Goal: Complete application form: Complete application form

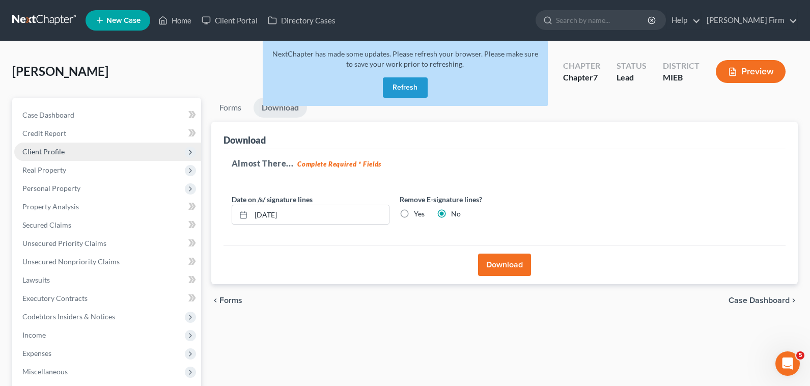
click at [91, 149] on span "Client Profile" at bounding box center [107, 152] width 187 height 18
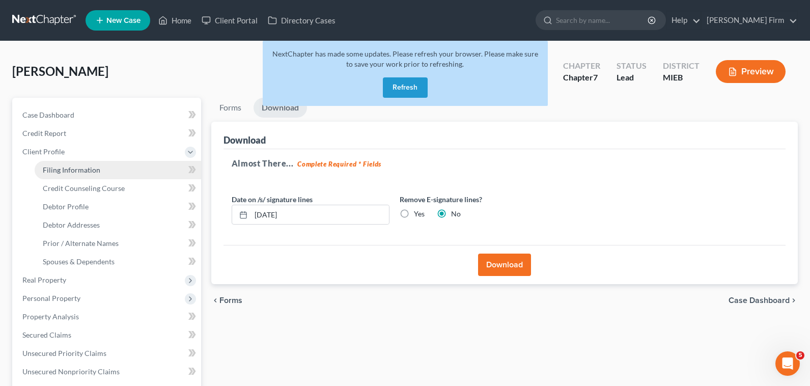
click at [90, 168] on span "Filing Information" at bounding box center [72, 169] width 58 height 9
select select "1"
select select "0"
select select "40"
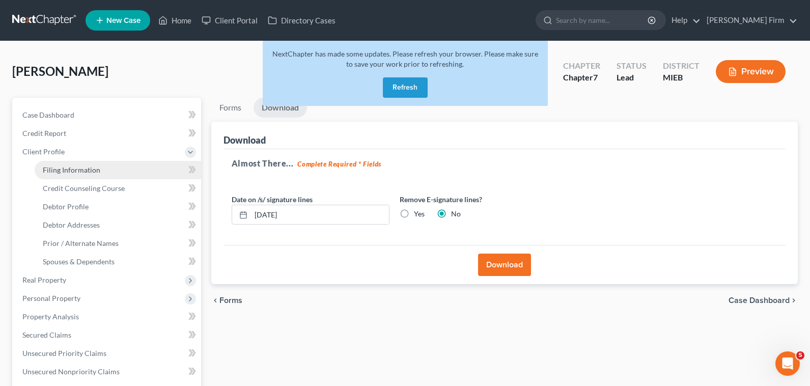
select select "3"
select select "0"
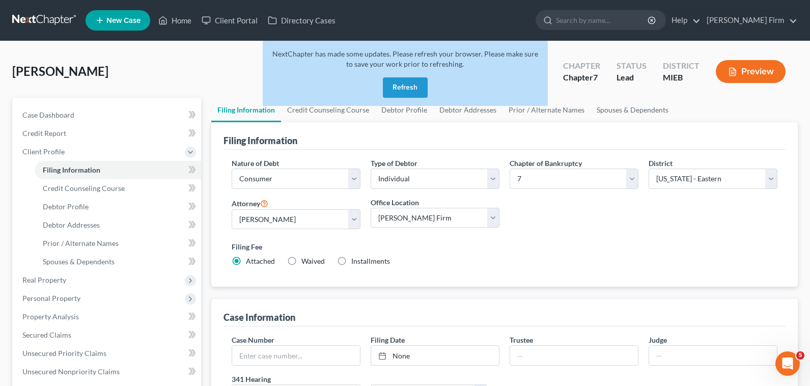
click at [402, 91] on button "Refresh" at bounding box center [405, 87] width 45 height 20
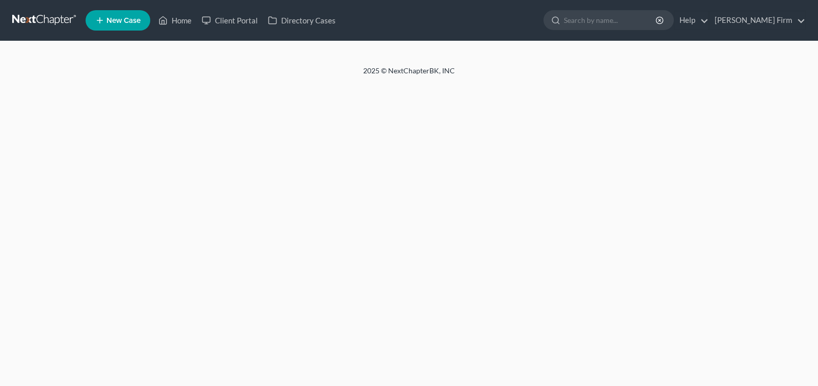
select select "1"
select select "0"
select select "40"
select select "0"
